Goal: Task Accomplishment & Management: Use online tool/utility

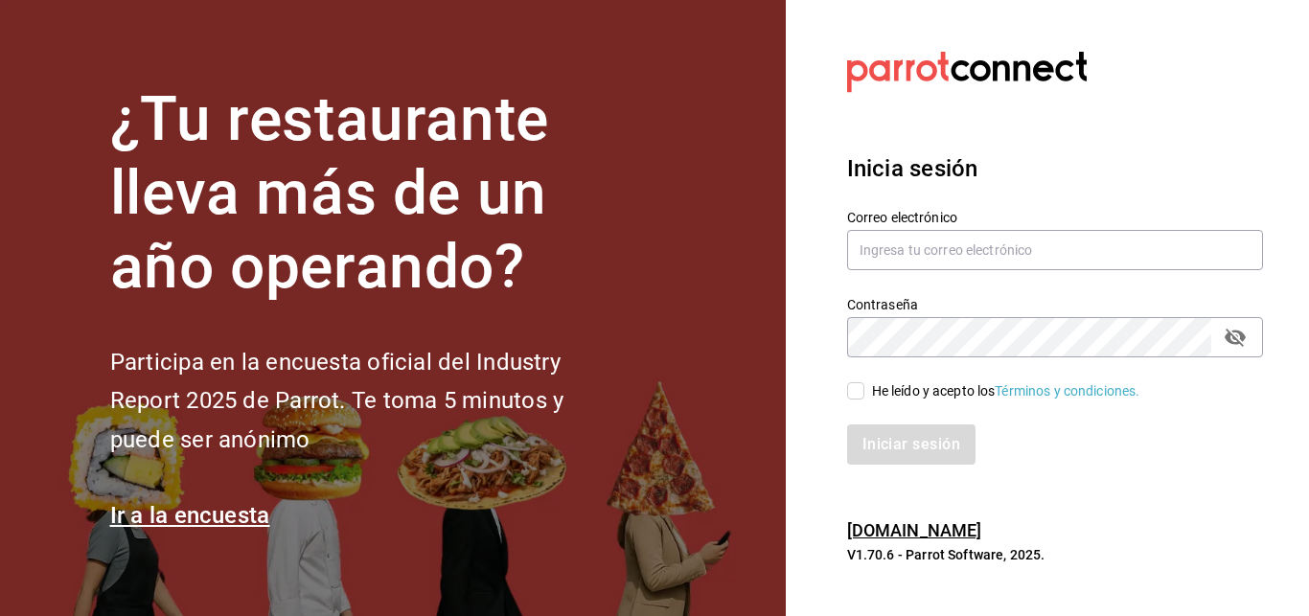
type input "[EMAIL_ADDRESS][DOMAIN_NAME]"
click at [860, 389] on input "He leído y acepto los Términos y condiciones." at bounding box center [855, 390] width 17 height 17
checkbox input "true"
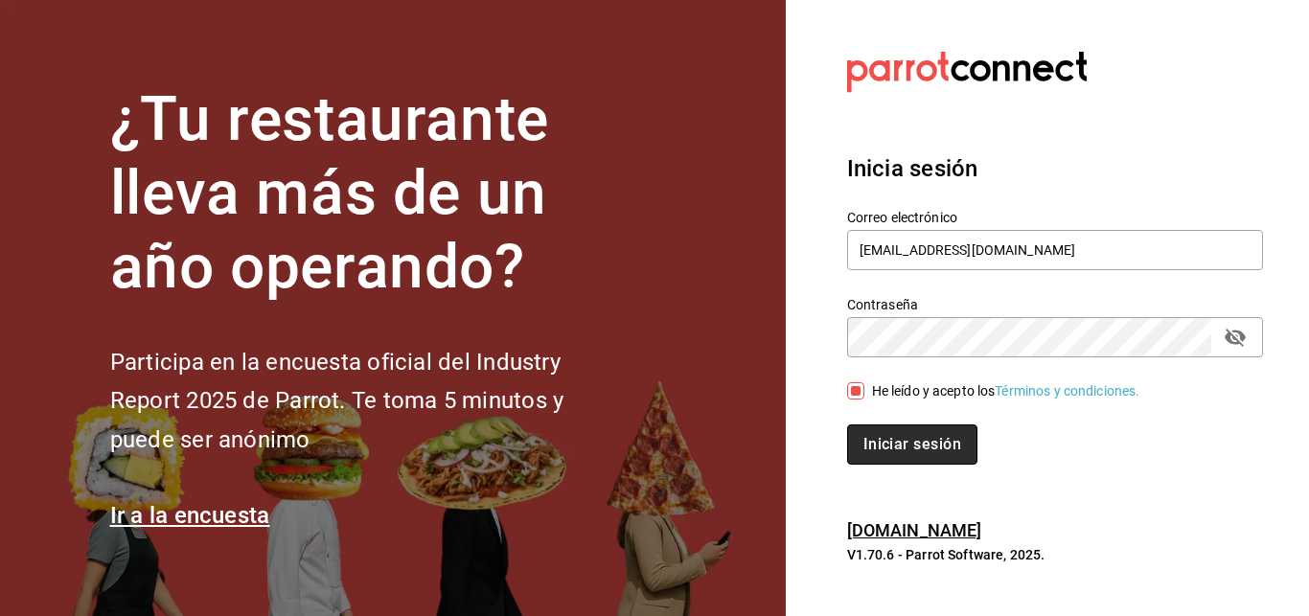
click at [908, 461] on button "Iniciar sesión" at bounding box center [912, 444] width 130 height 40
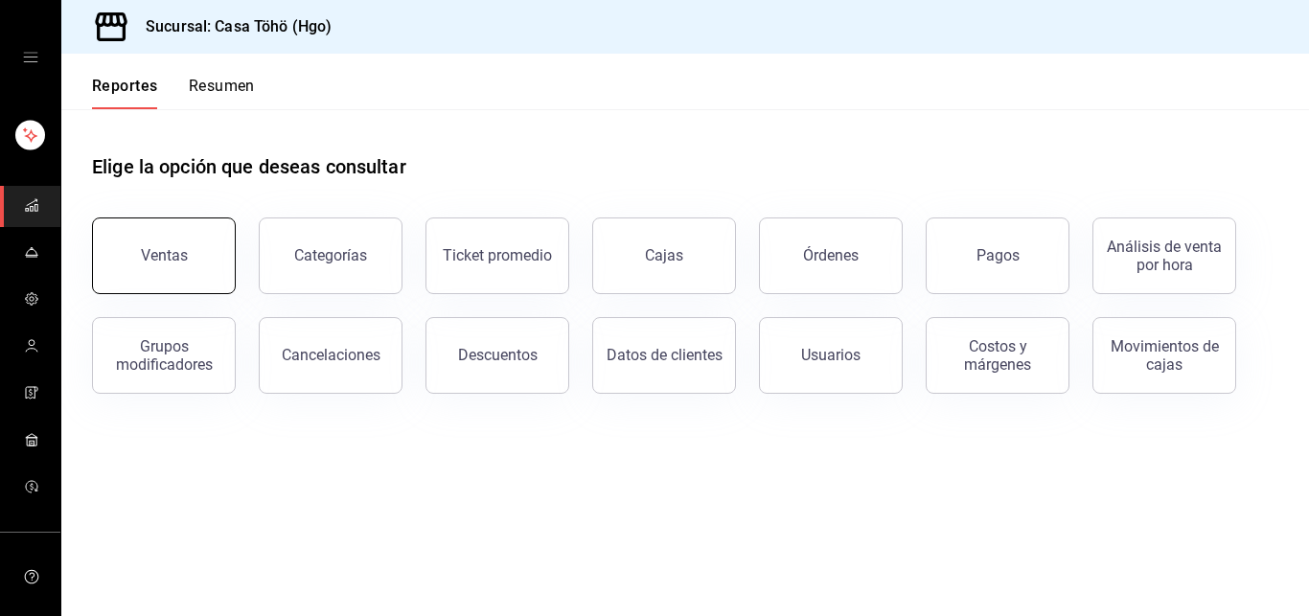
click at [167, 266] on button "Ventas" at bounding box center [164, 255] width 144 height 77
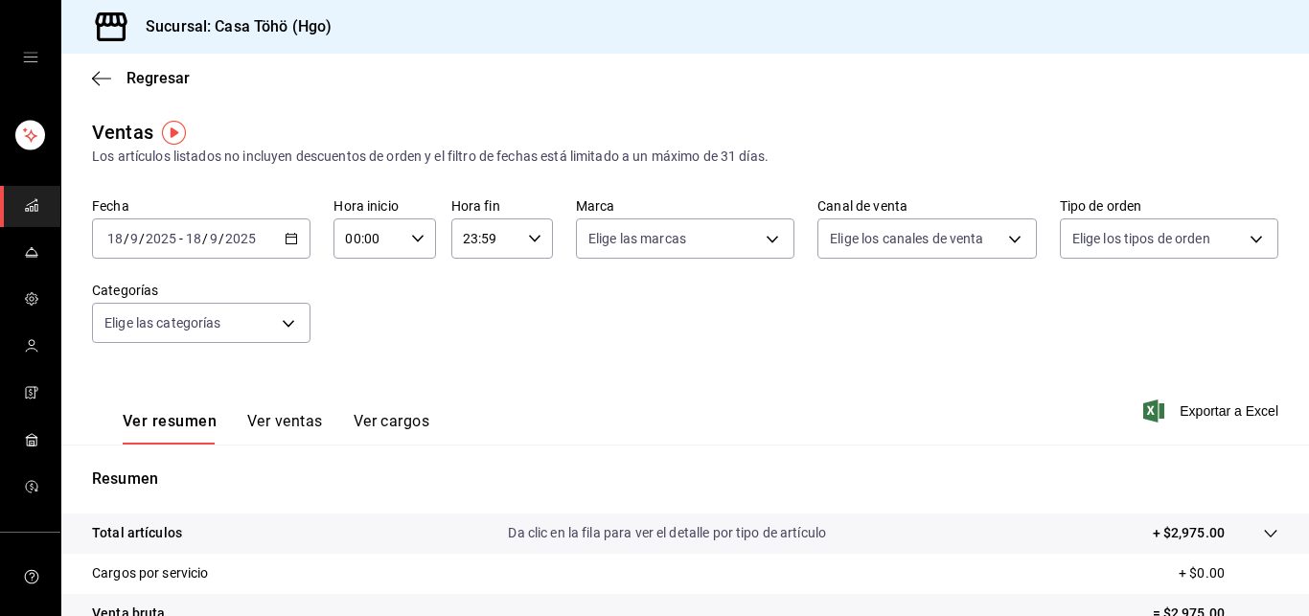
click at [296, 233] on div "[DATE] [DATE] - [DATE] [DATE]" at bounding box center [201, 238] width 218 height 40
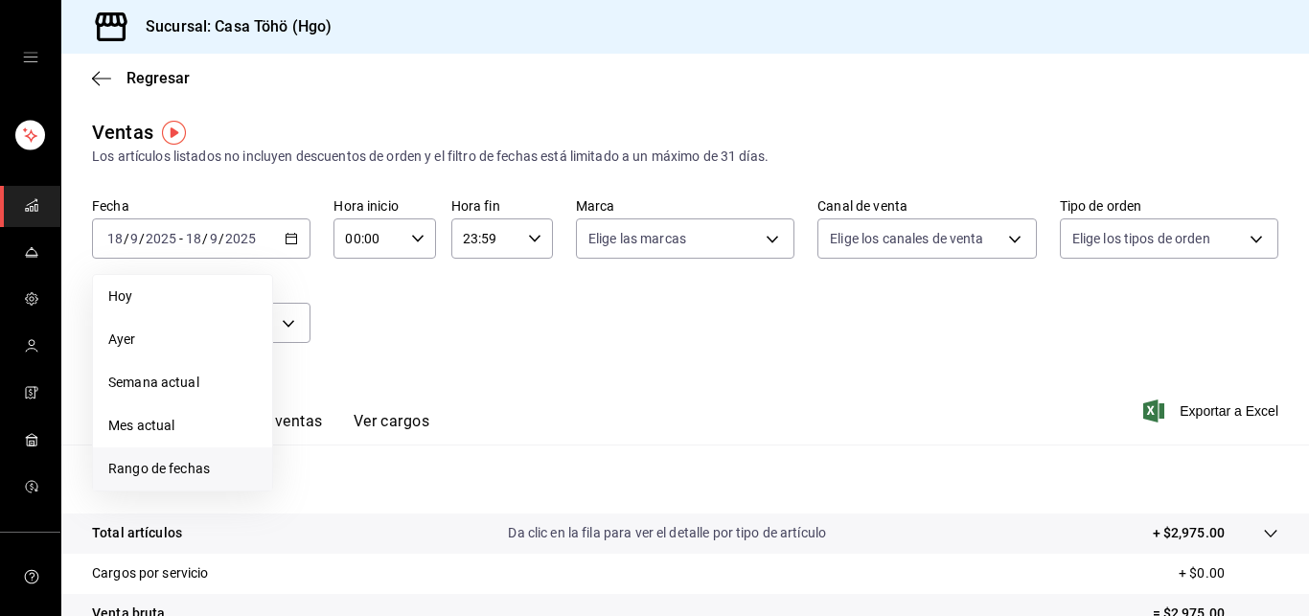
click at [178, 472] on span "Rango de fechas" at bounding box center [182, 469] width 148 height 20
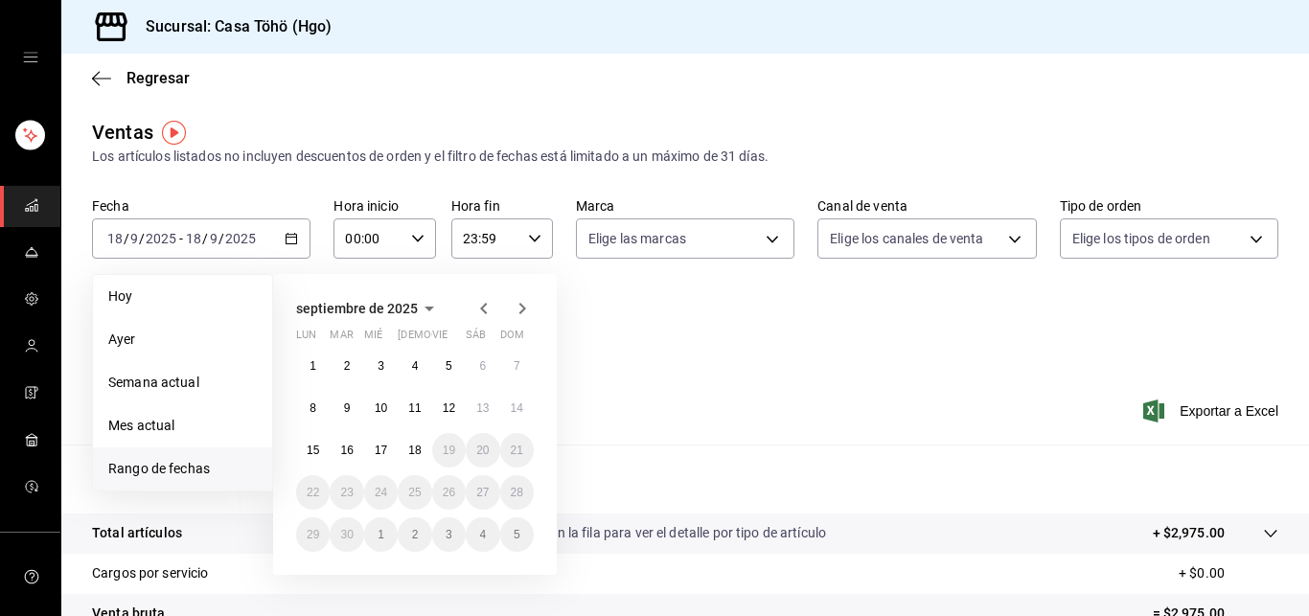
click at [488, 308] on icon "button" at bounding box center [483, 308] width 23 height 23
click at [523, 307] on icon "button" at bounding box center [522, 308] width 7 height 11
click at [485, 308] on icon "button" at bounding box center [483, 308] width 23 height 23
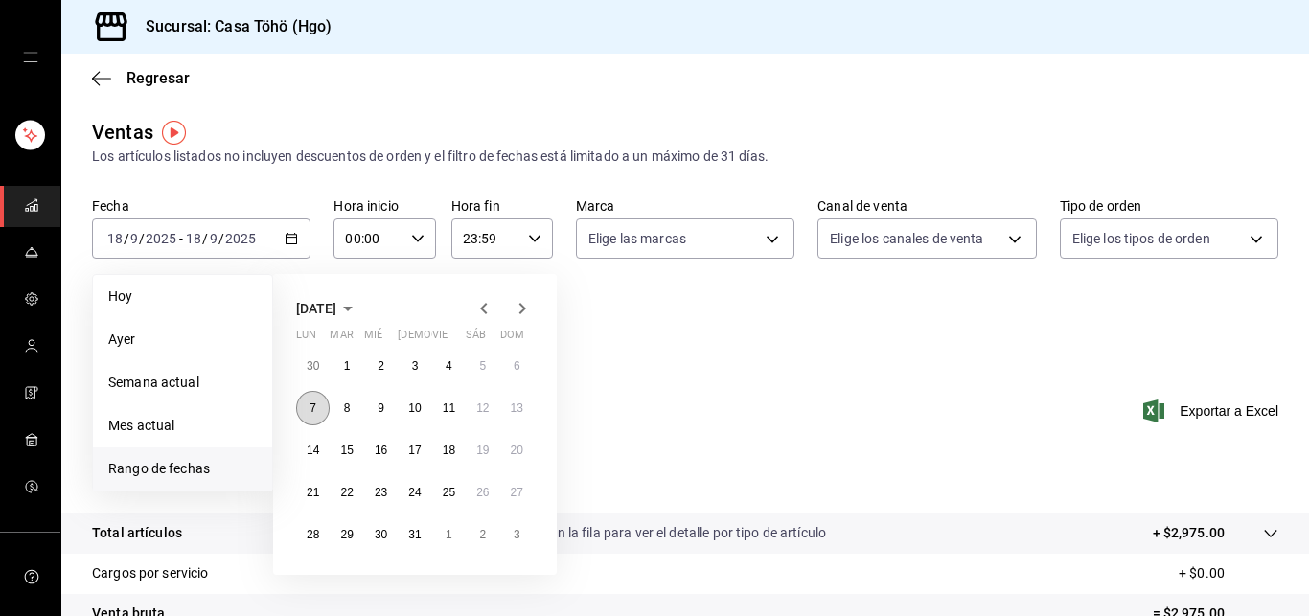
click at [308, 406] on button "7" at bounding box center [313, 408] width 34 height 34
click at [518, 417] on button "13" at bounding box center [517, 408] width 34 height 34
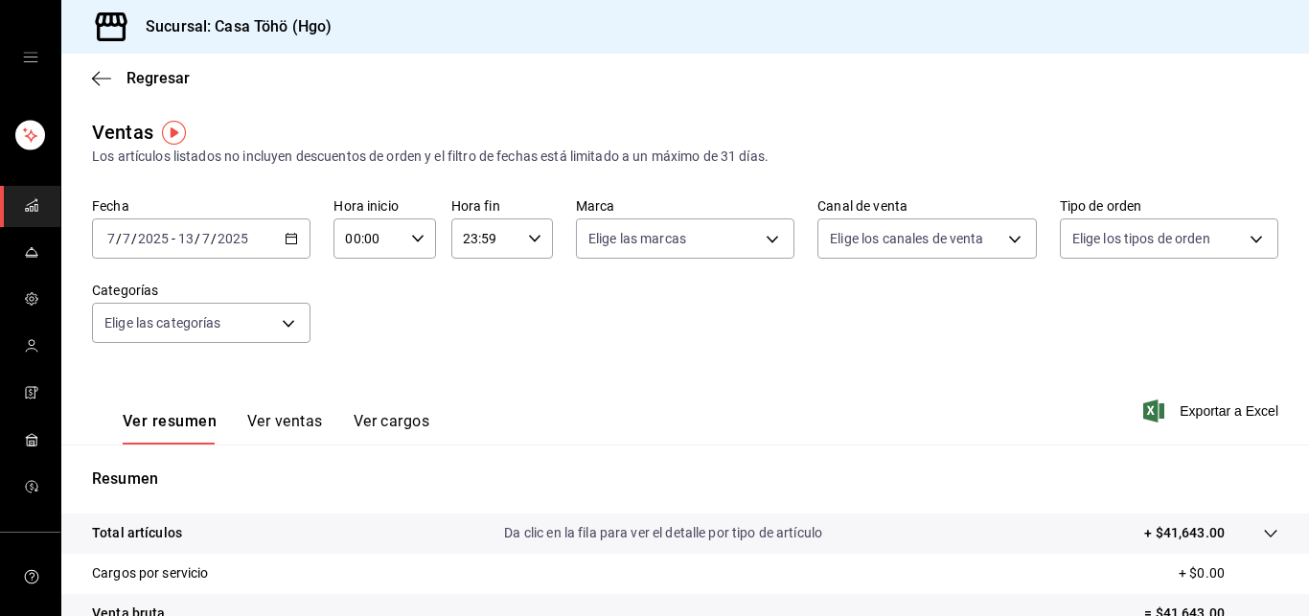
click at [296, 235] on div "[DATE] [DATE] - [DATE] [DATE]" at bounding box center [201, 238] width 218 height 40
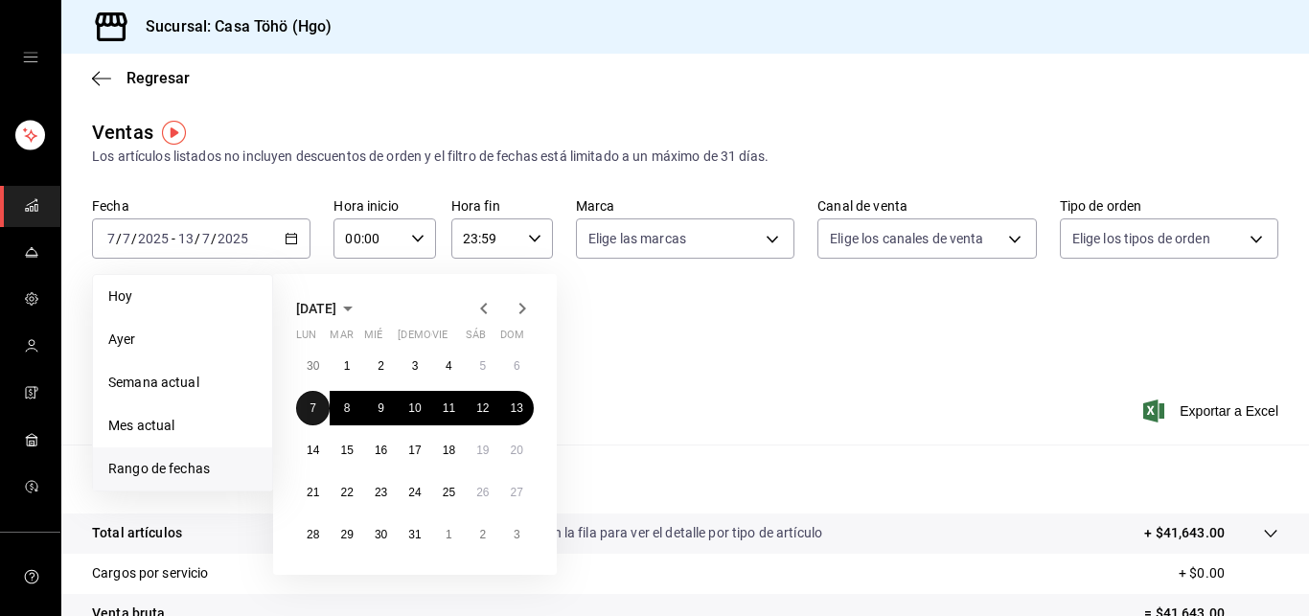
click at [316, 403] on button "7" at bounding box center [313, 408] width 34 height 34
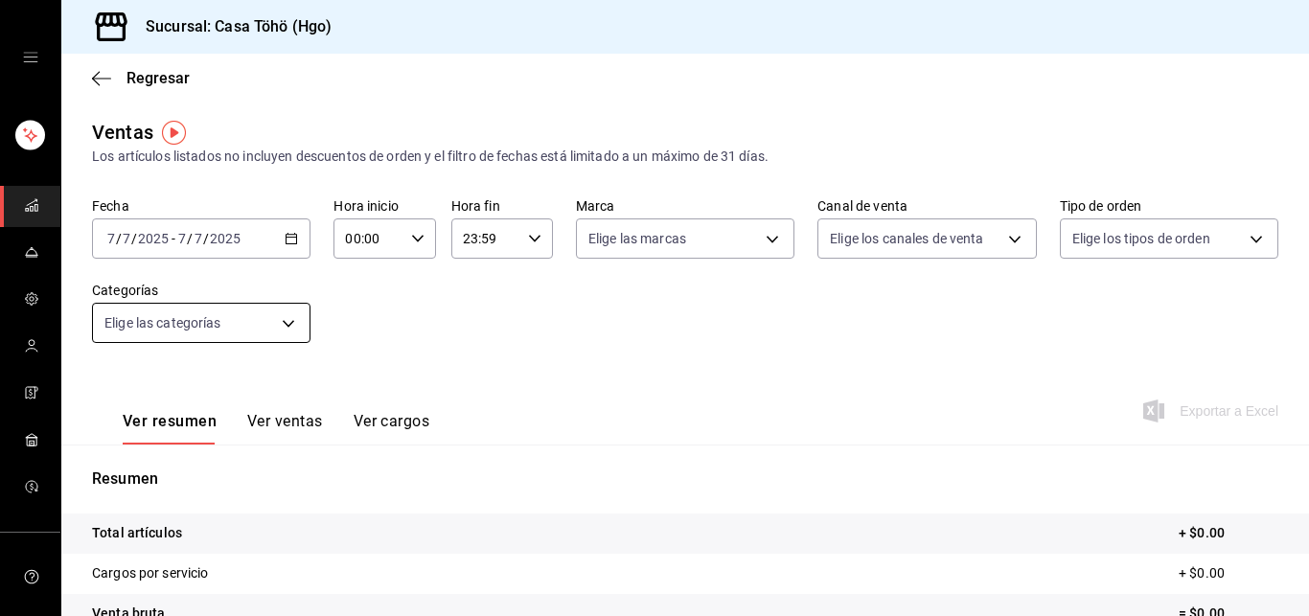
click at [296, 330] on body "Sucursal: Casa Töhö (Hgo) Regresar Ventas Los artículos listados no incluyen de…" at bounding box center [654, 308] width 1309 height 616
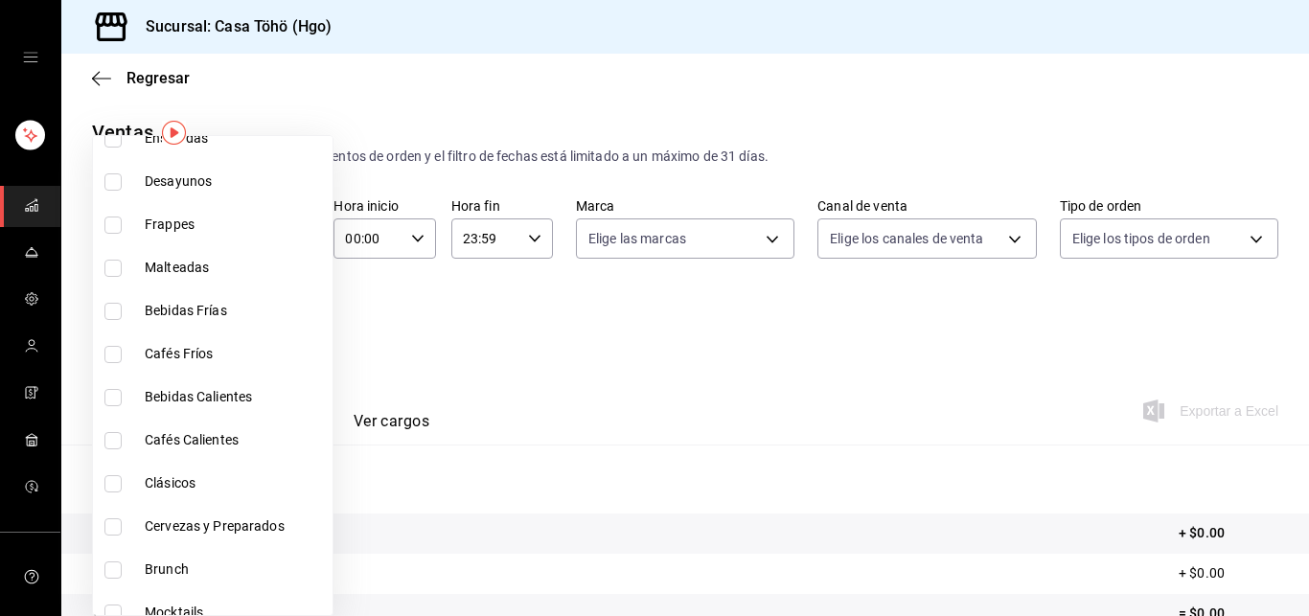
scroll to position [1657, 0]
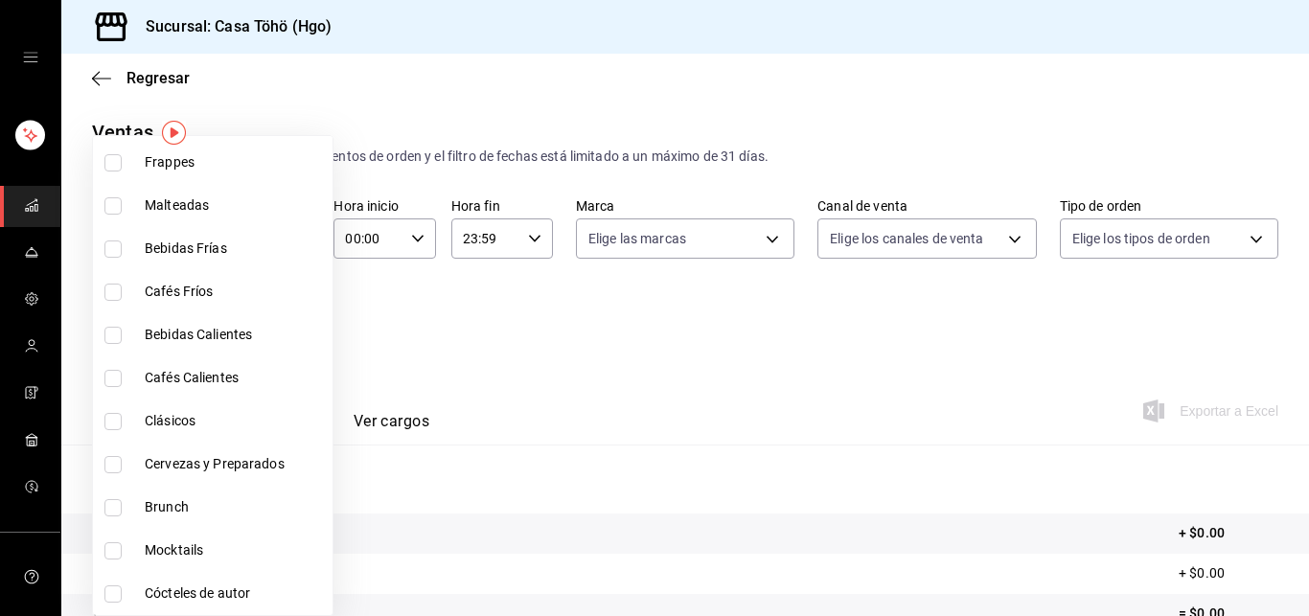
click at [529, 344] on div at bounding box center [654, 308] width 1309 height 616
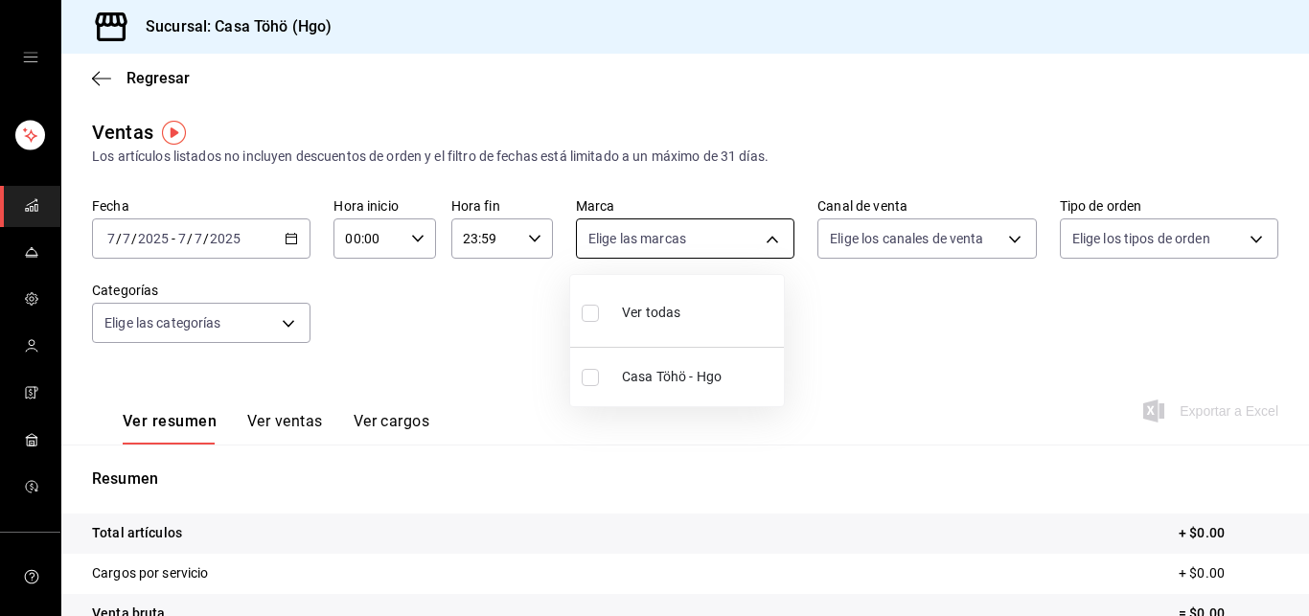
click at [705, 232] on body "Sucursal: Casa Töhö (Hgo) Regresar Ventas Los artículos listados no incluyen de…" at bounding box center [654, 308] width 1309 height 616
click at [705, 232] on div at bounding box center [654, 308] width 1309 height 616
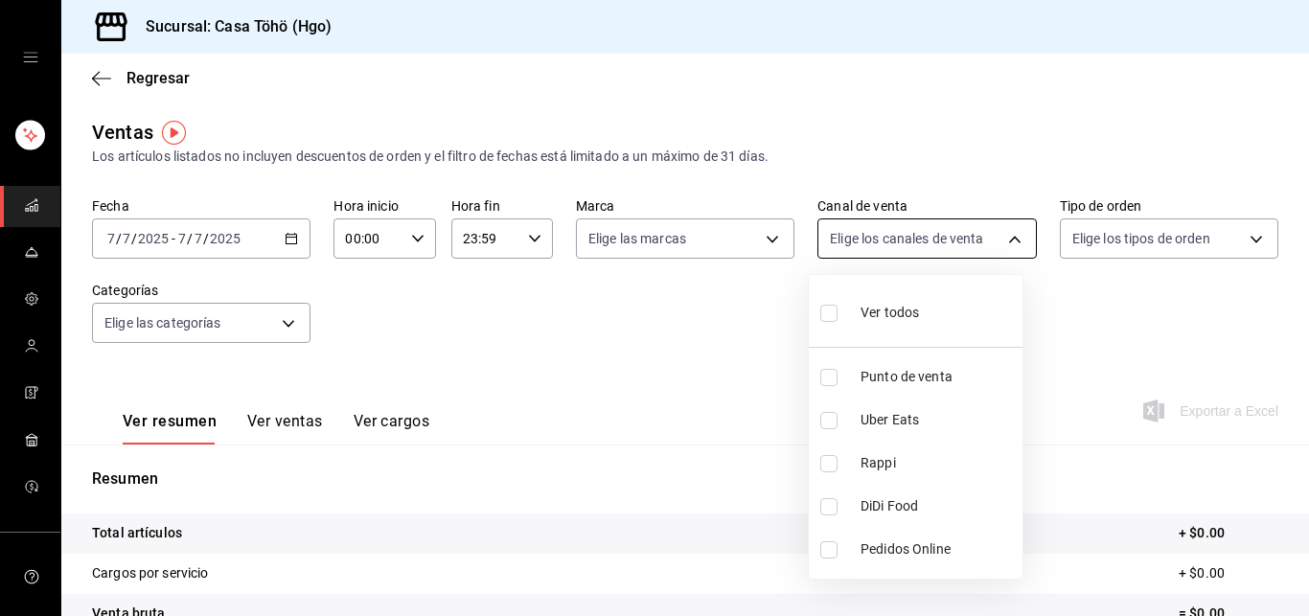
click at [946, 239] on body "Sucursal: Casa Töhö (Hgo) Regresar Ventas Los artículos listados no incluyen de…" at bounding box center [654, 308] width 1309 height 616
click at [946, 239] on div at bounding box center [654, 308] width 1309 height 616
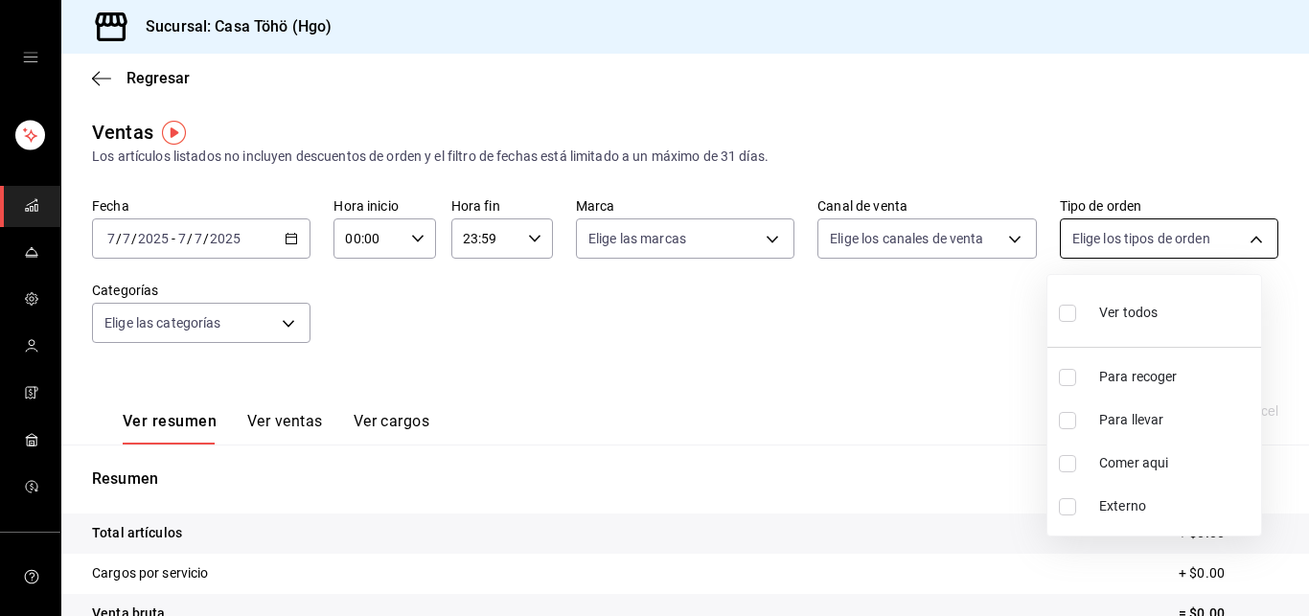
click at [1119, 236] on body "Sucursal: Casa Töhö (Hgo) Regresar Ventas Los artículos listados no incluyen de…" at bounding box center [654, 308] width 1309 height 616
click at [944, 324] on div at bounding box center [654, 308] width 1309 height 616
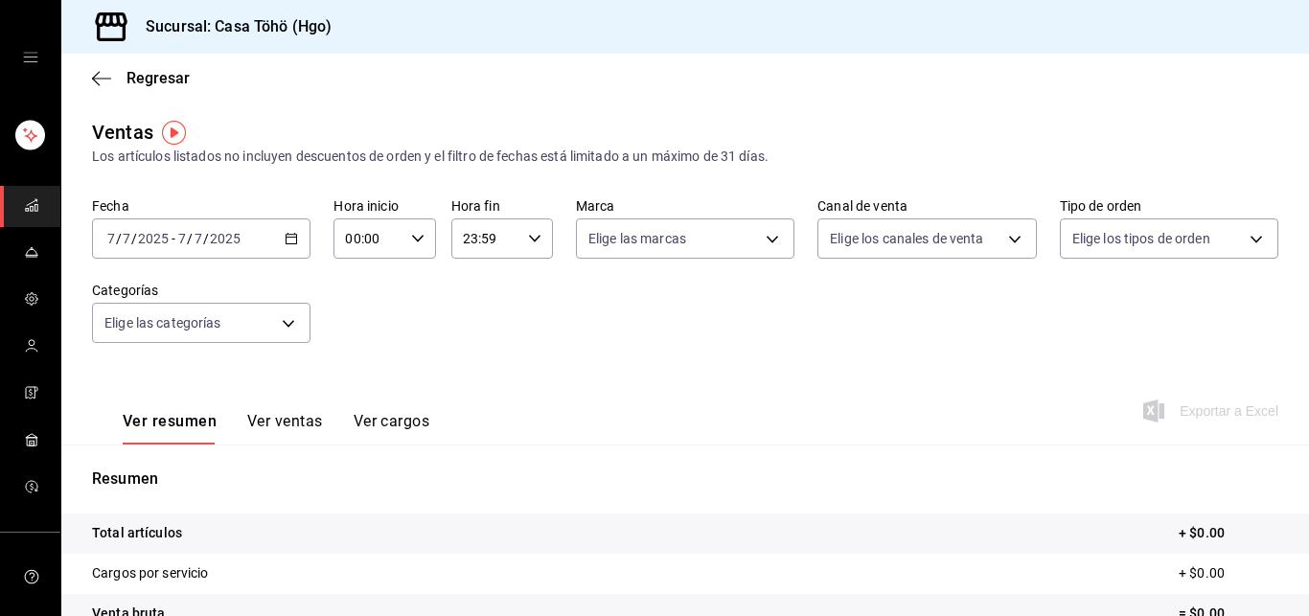
click at [411, 239] on icon "button" at bounding box center [417, 238] width 13 height 13
click at [548, 334] on div at bounding box center [654, 308] width 1309 height 616
click at [708, 248] on body "Sucursal: Casa Töhö (Hgo) Regresar Ventas Los artículos listados no incluyen de…" at bounding box center [654, 308] width 1309 height 616
click at [910, 321] on div at bounding box center [654, 308] width 1309 height 616
click at [266, 319] on body "Sucursal: Casa Töhö (Hgo) Regresar Ventas Los artículos listados no incluyen de…" at bounding box center [654, 308] width 1309 height 616
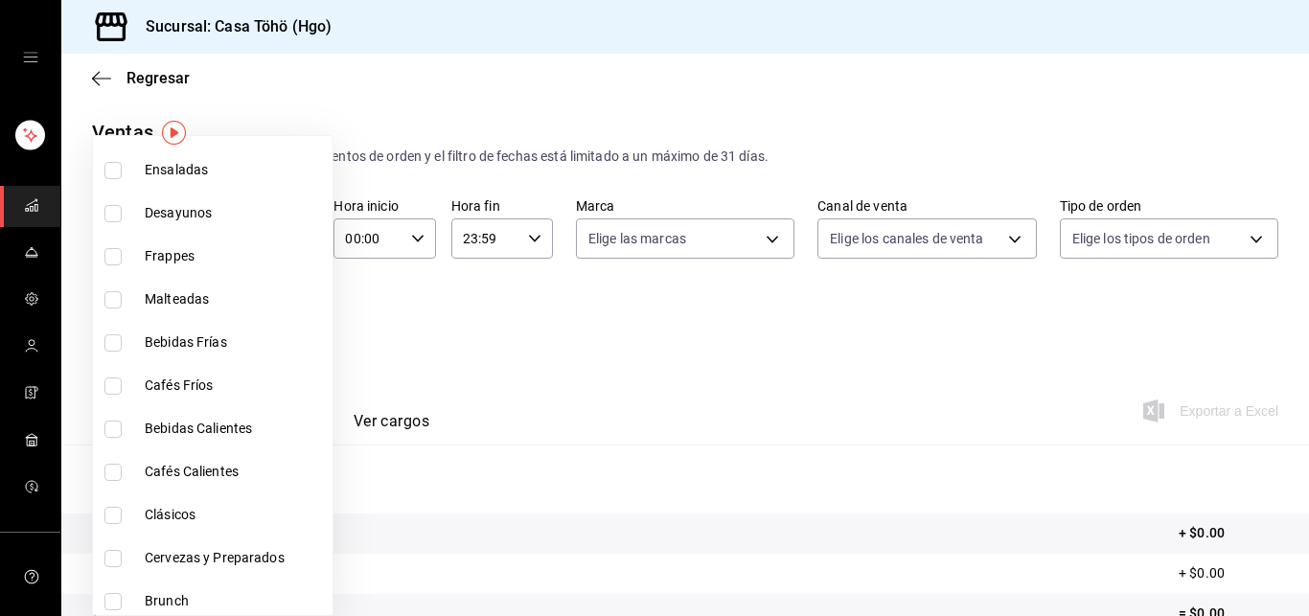
scroll to position [1572, 0]
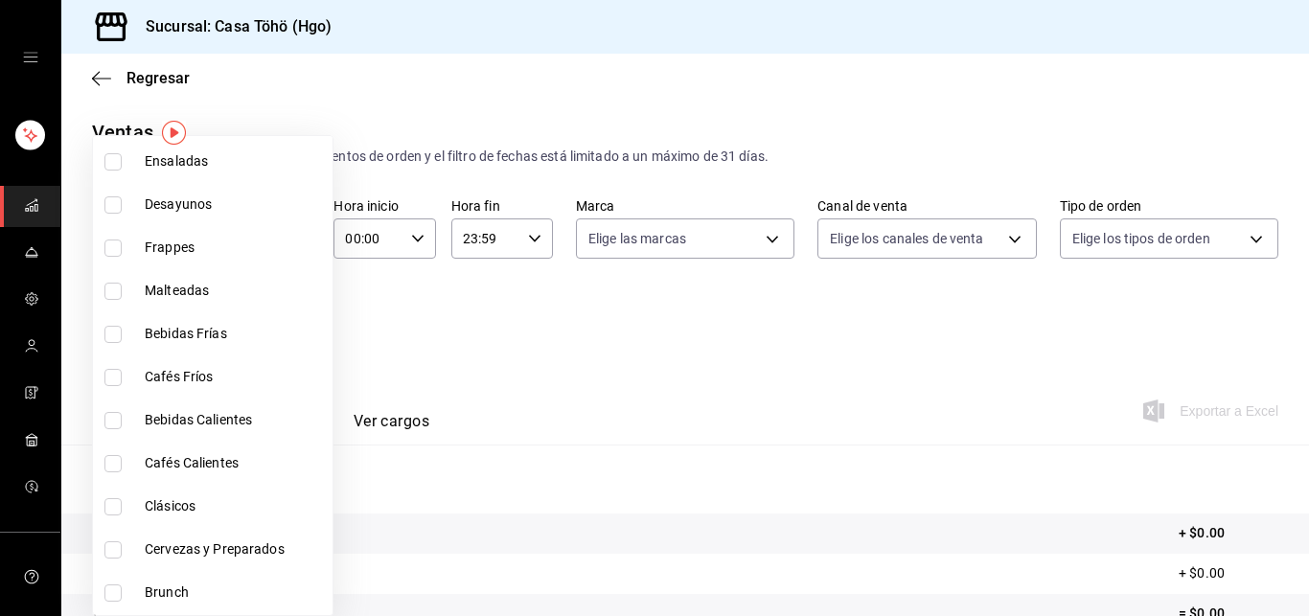
click at [137, 469] on li "Cafés Calientes" at bounding box center [212, 463] width 239 height 43
type input "8d6668d9-a570-49fc-9e86-2ed1e48bcc20"
click at [114, 462] on input "checkbox" at bounding box center [112, 463] width 17 height 17
checkbox input "false"
click at [503, 379] on div at bounding box center [654, 308] width 1309 height 616
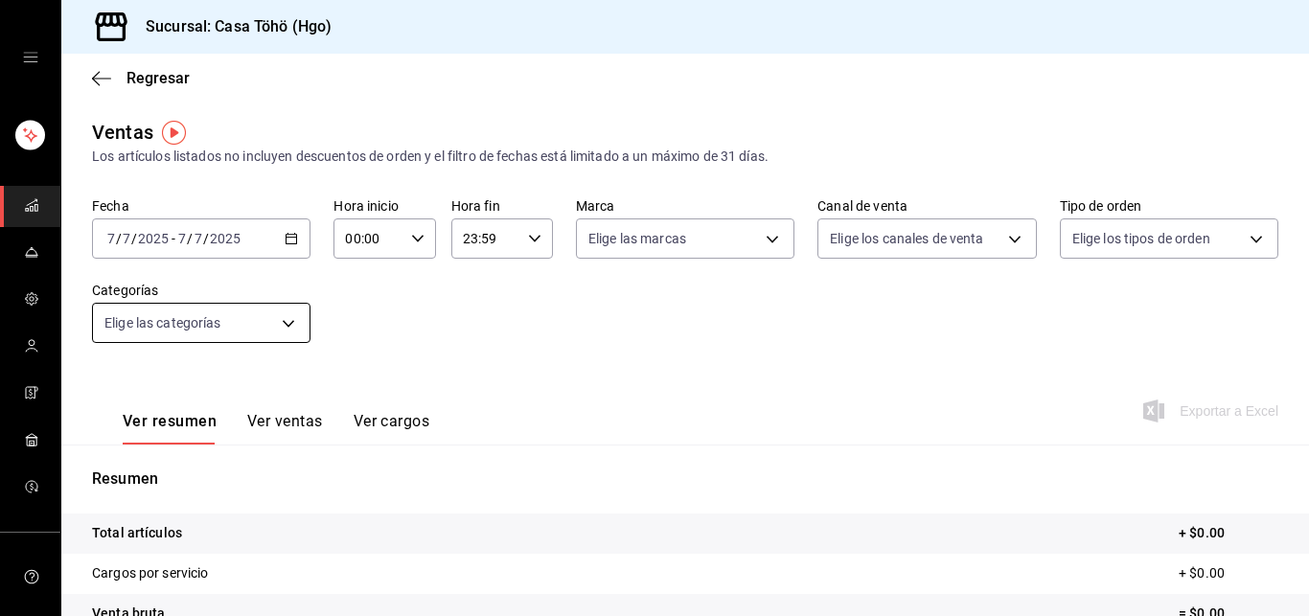
click at [285, 323] on body "Sucursal: Casa Töhö (Hgo) Regresar Ventas Los artículos listados no incluyen de…" at bounding box center [654, 308] width 1309 height 616
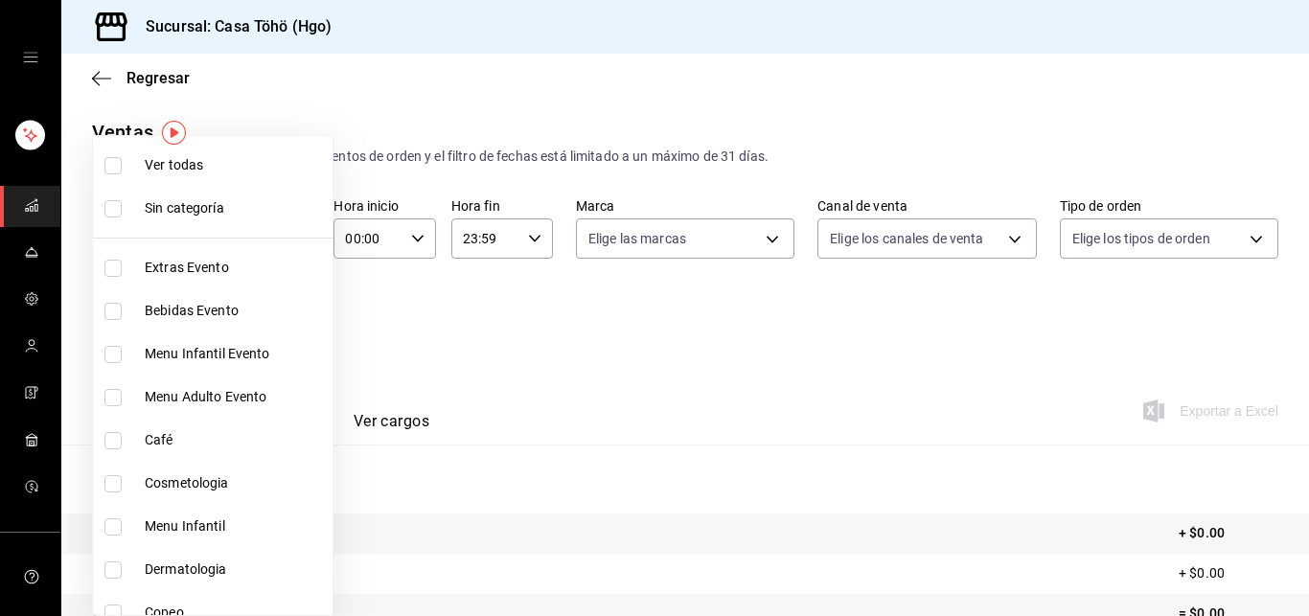
click at [118, 441] on input "checkbox" at bounding box center [112, 440] width 17 height 17
checkbox input "true"
type input "7e11f644-c2d2-49ba-9699-40371490c9d0"
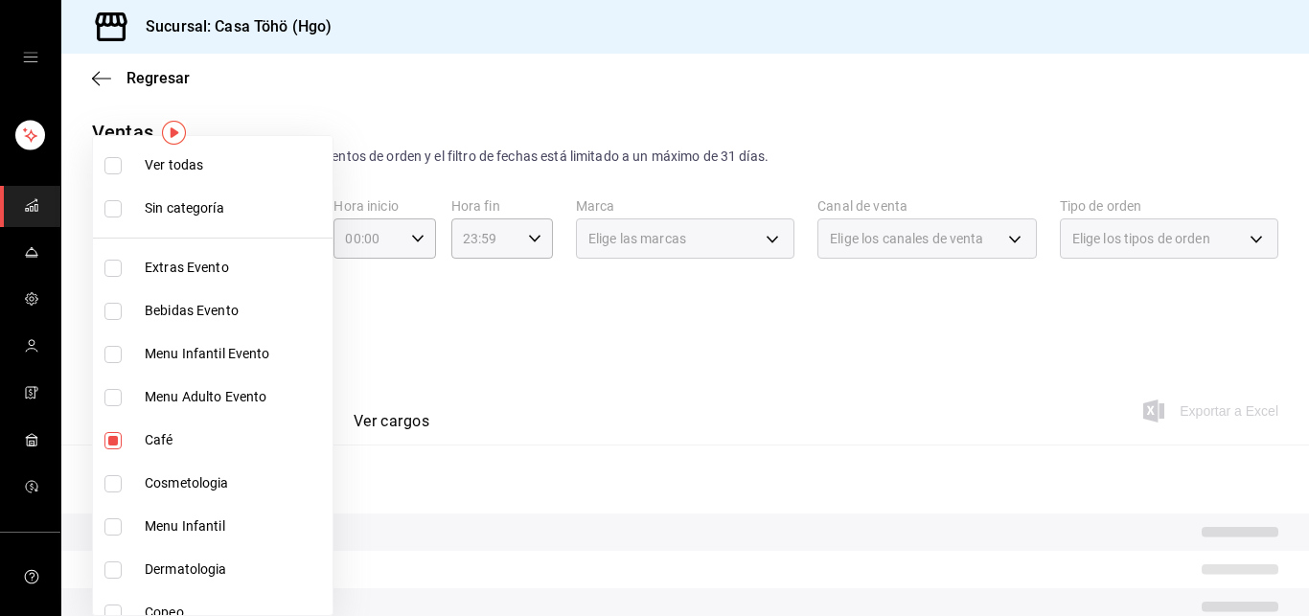
click at [499, 306] on div at bounding box center [654, 308] width 1309 height 616
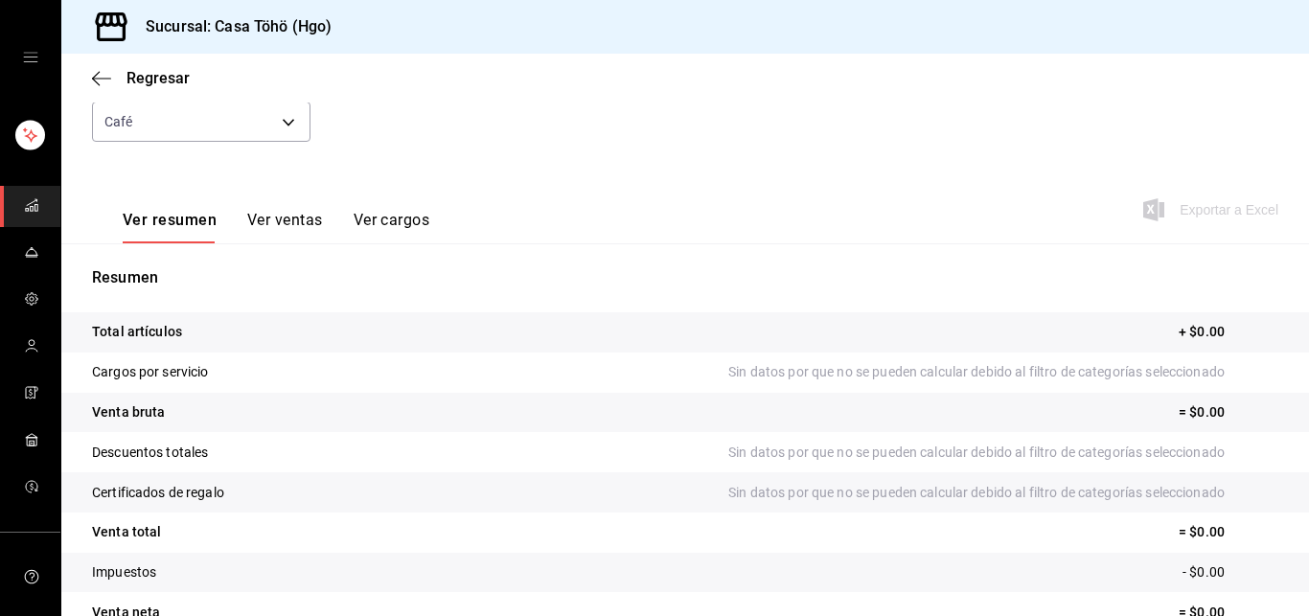
scroll to position [302, 0]
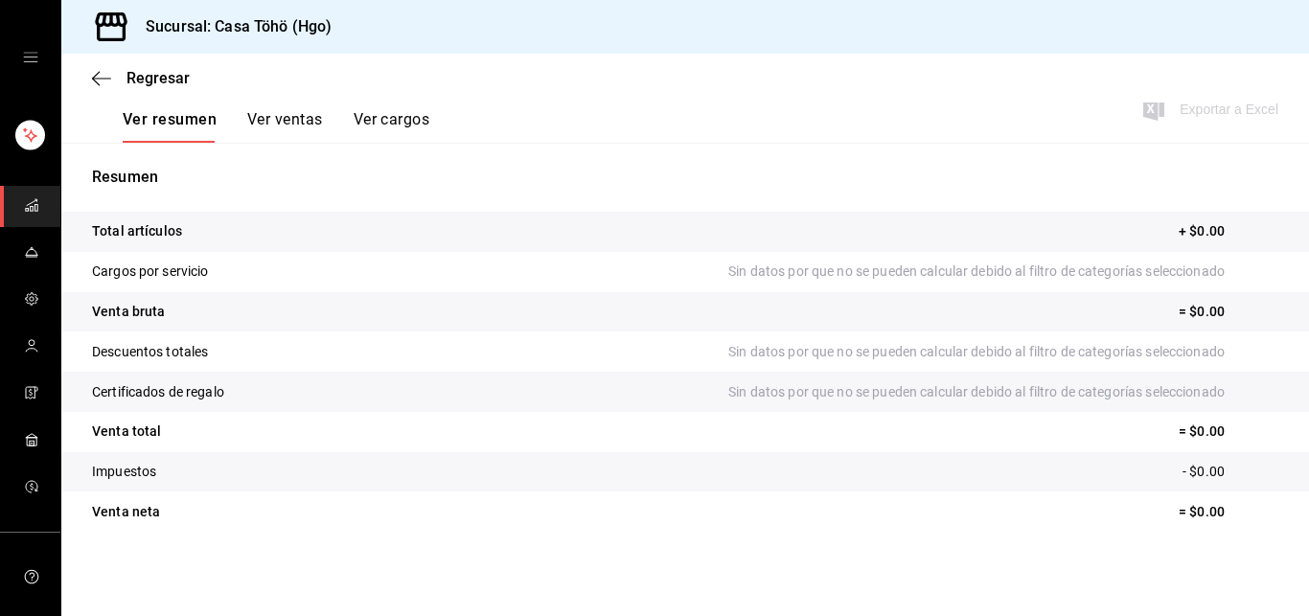
click at [286, 123] on button "Ver ventas" at bounding box center [285, 126] width 76 height 33
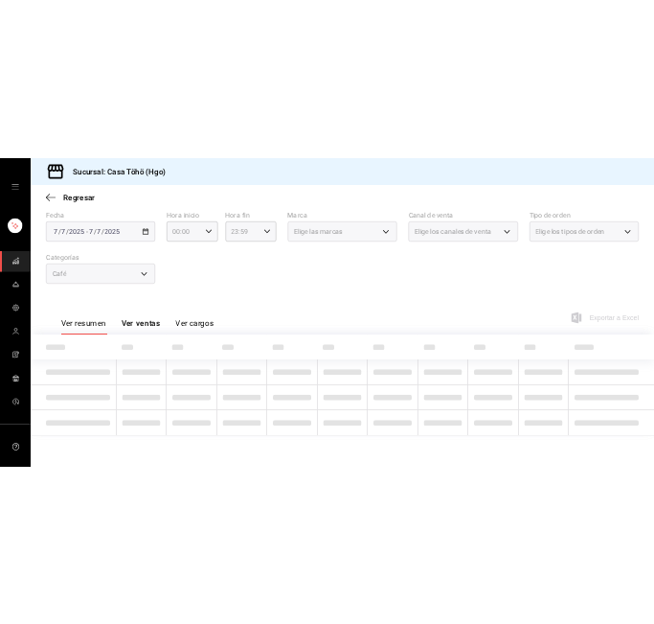
scroll to position [92, 0]
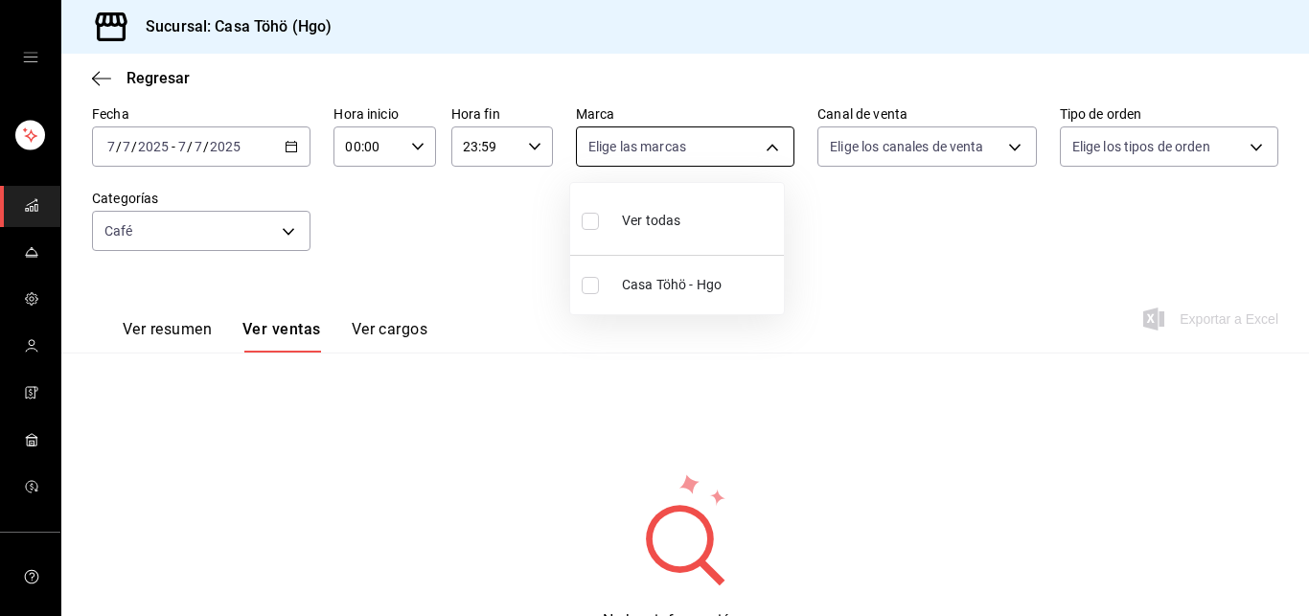
click at [758, 155] on body "Sucursal: Casa Töhö (Hgo) Regresar Ventas Los artículos listados no incluyen de…" at bounding box center [654, 308] width 1309 height 616
click at [588, 222] on input "checkbox" at bounding box center [590, 221] width 17 height 17
checkbox input "true"
type input "3863094e-80de-4485-9a79-27000a153f73"
checkbox input "true"
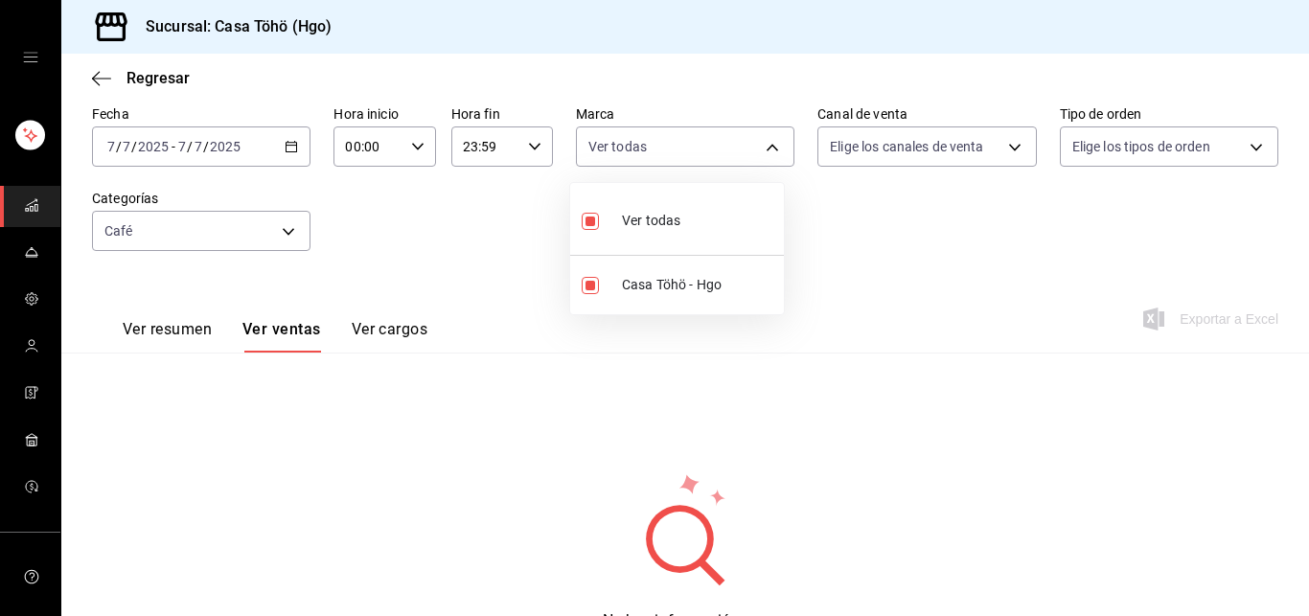
click at [927, 228] on div at bounding box center [654, 308] width 1309 height 616
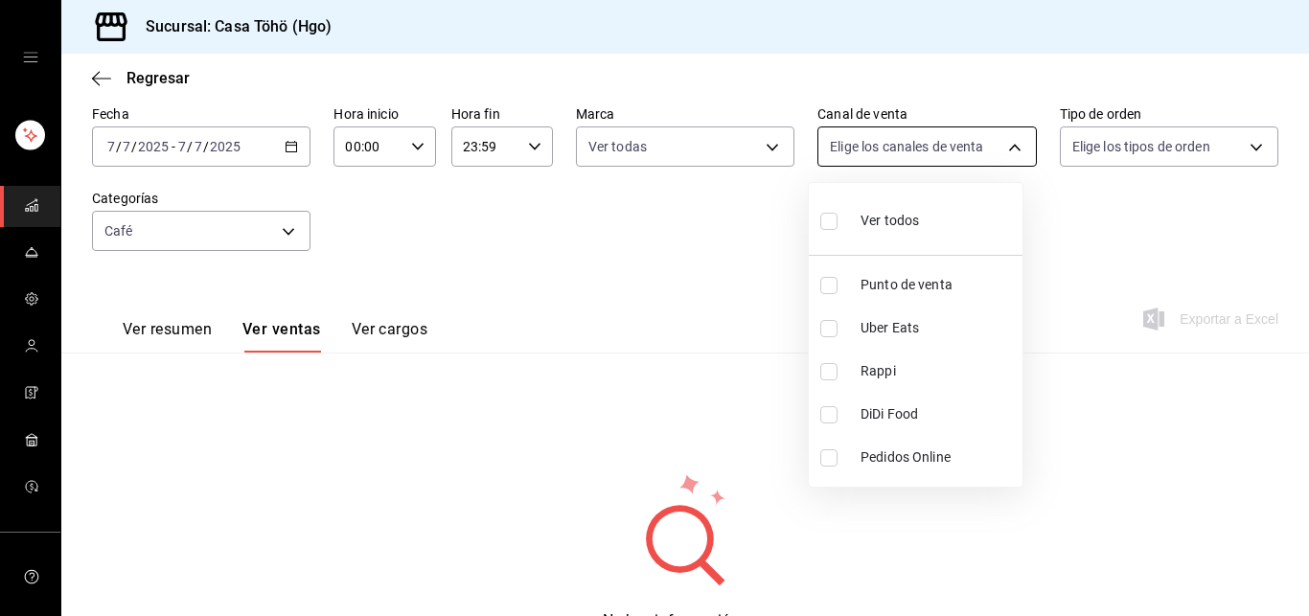
click at [964, 148] on body "Sucursal: Casa Töhö (Hgo) Regresar Ventas Los artículos listados no incluyen de…" at bounding box center [654, 308] width 1309 height 616
click at [732, 225] on div at bounding box center [654, 308] width 1309 height 616
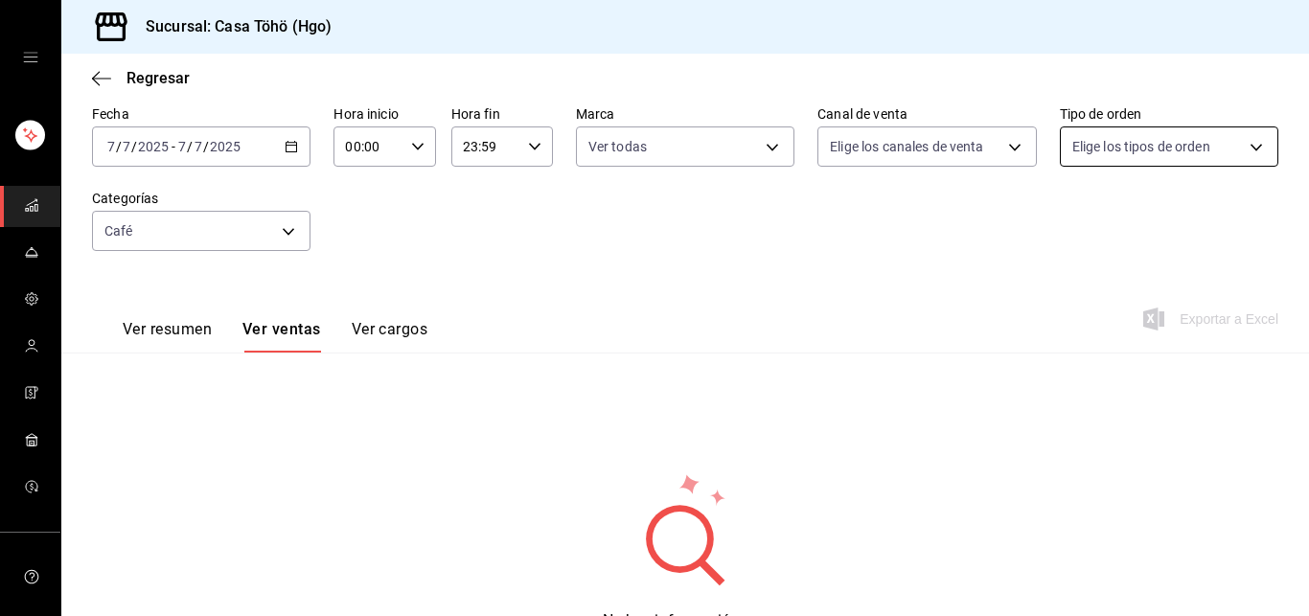
click at [1156, 154] on body "Sucursal: Casa Töhö (Hgo) Regresar Ventas Los artículos listados no incluyen de…" at bounding box center [654, 308] width 1309 height 616
click at [891, 251] on div at bounding box center [654, 308] width 1309 height 616
click at [285, 220] on body "Sucursal: Casa Töhö (Hgo) Regresar Ventas Los artículos listados no incluyen de…" at bounding box center [654, 308] width 1309 height 616
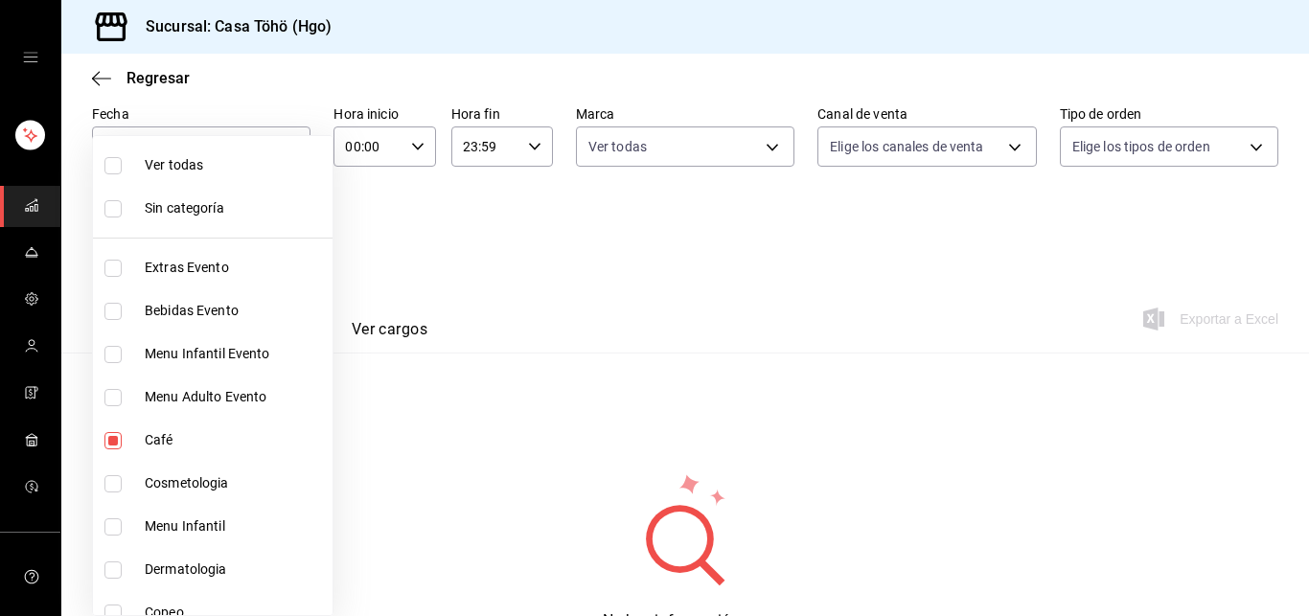
click at [399, 223] on div at bounding box center [654, 308] width 1309 height 616
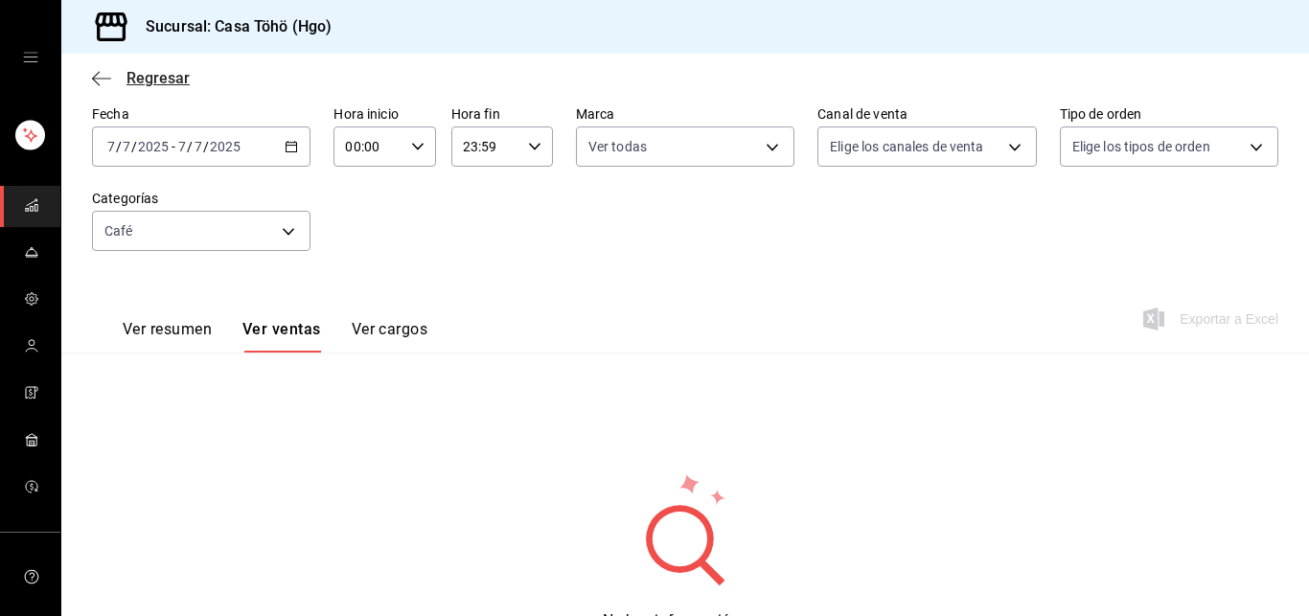
click at [103, 77] on icon "button" at bounding box center [101, 78] width 19 height 17
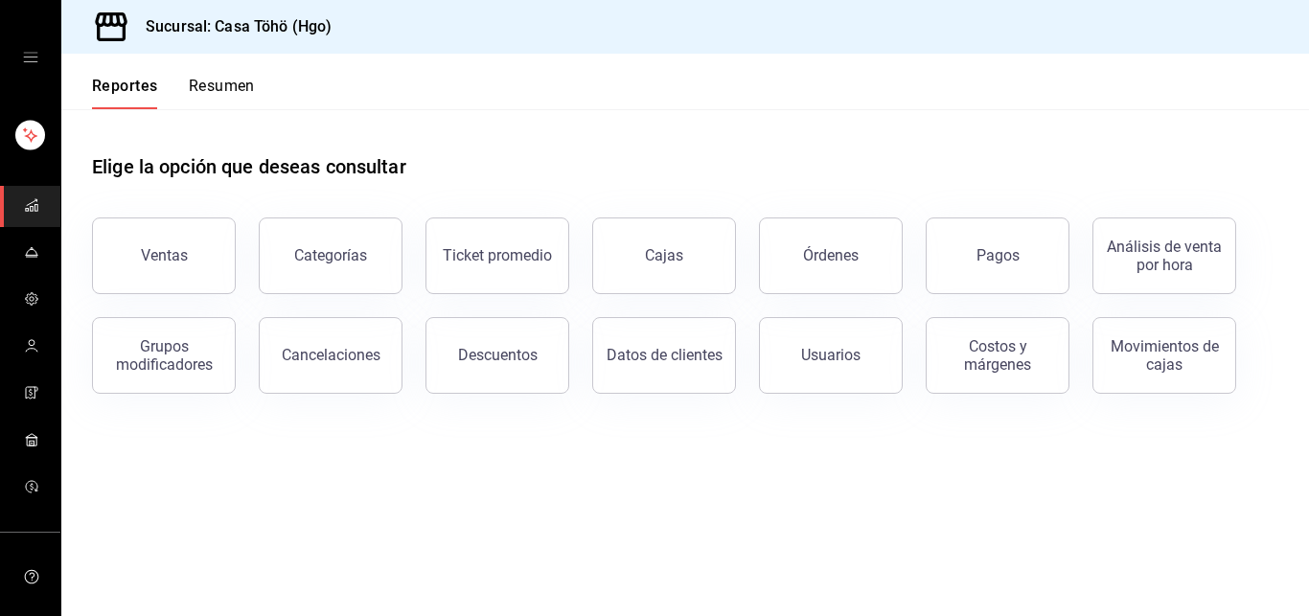
click at [25, 58] on icon "open drawer" at bounding box center [30, 57] width 15 height 15
